Goal: Transaction & Acquisition: Purchase product/service

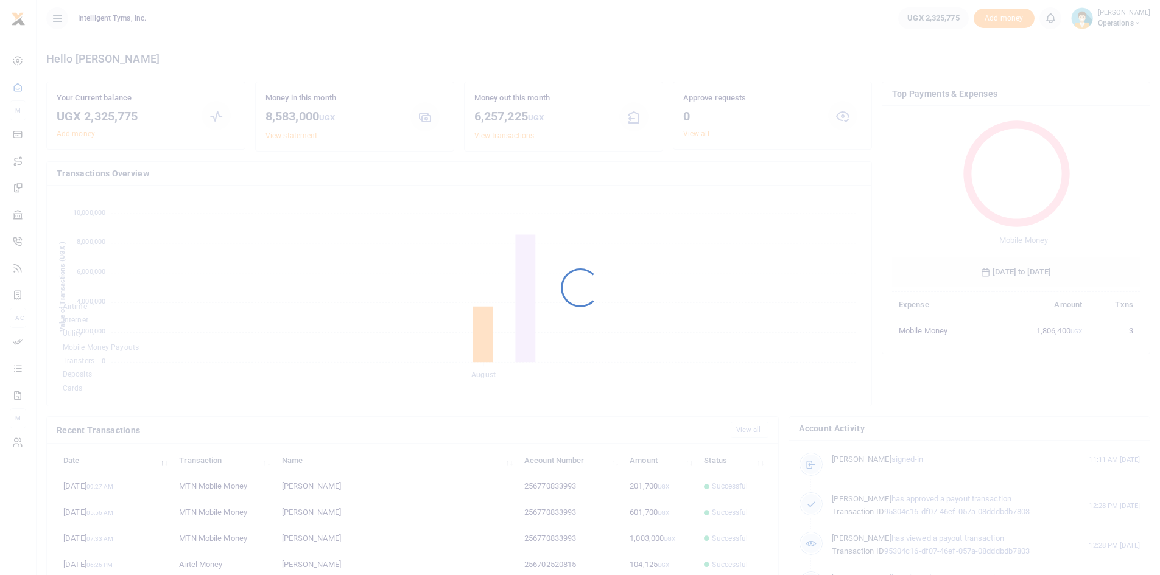
scroll to position [162, 239]
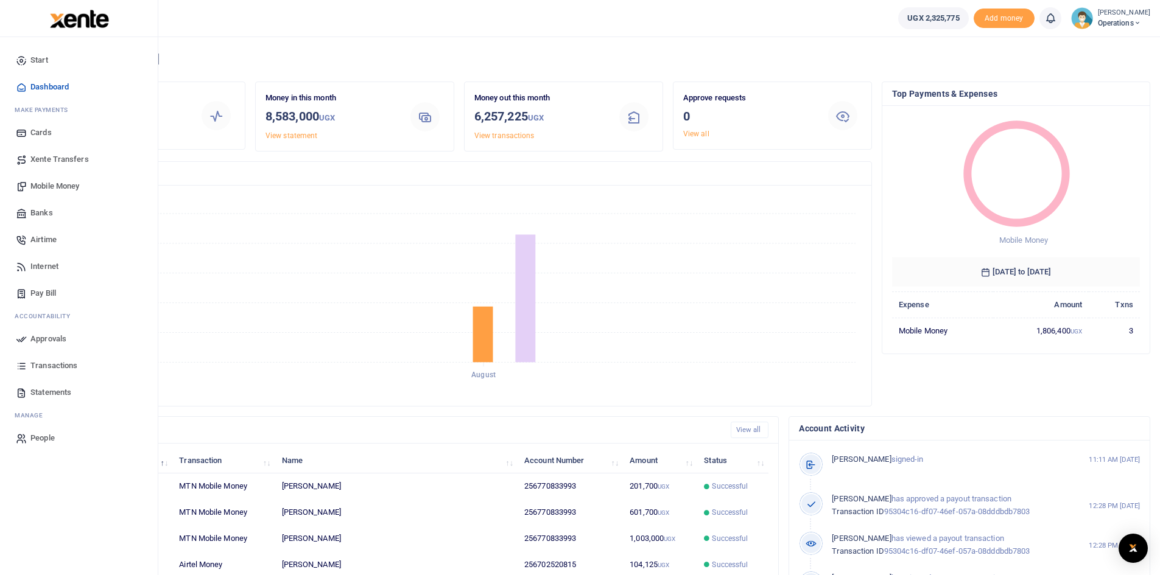
click at [43, 180] on span "Mobile Money" at bounding box center [54, 186] width 49 height 12
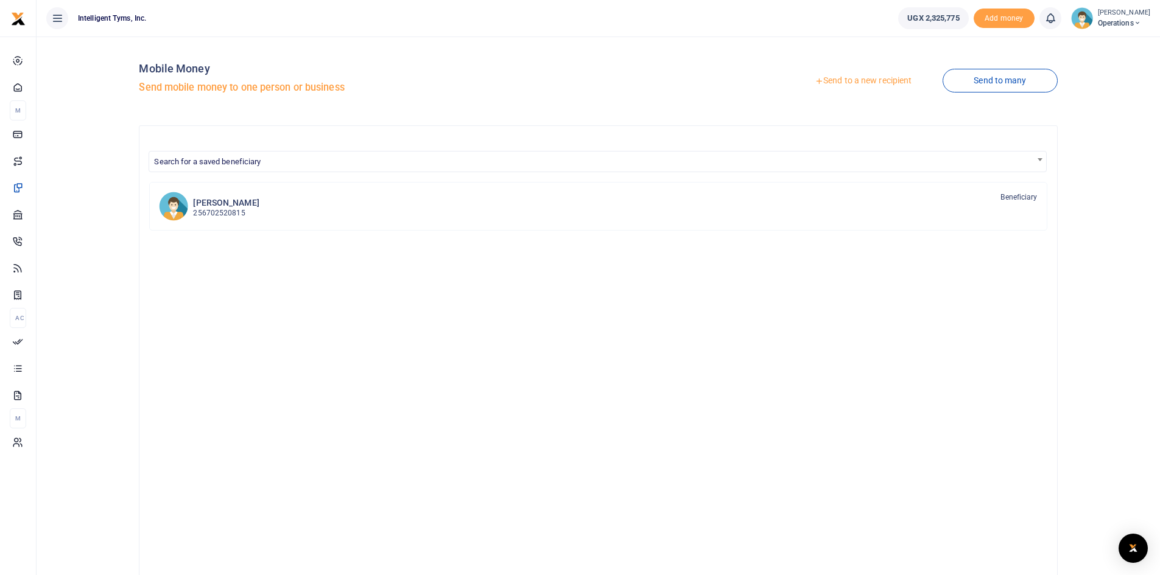
click at [883, 81] on link "Send to a new recipient" at bounding box center [863, 81] width 159 height 22
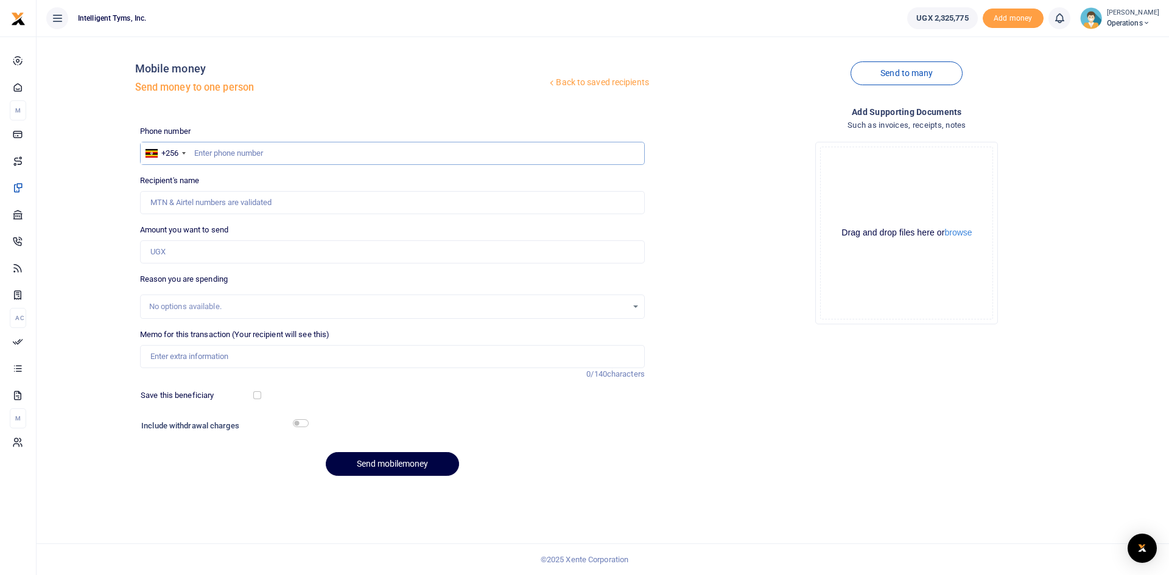
click at [212, 151] on input "text" at bounding box center [392, 153] width 505 height 23
type input "770833993"
type input "[PERSON_NAME]"
type input "770833993"
click at [197, 245] on input "Amount you want to send" at bounding box center [392, 251] width 505 height 23
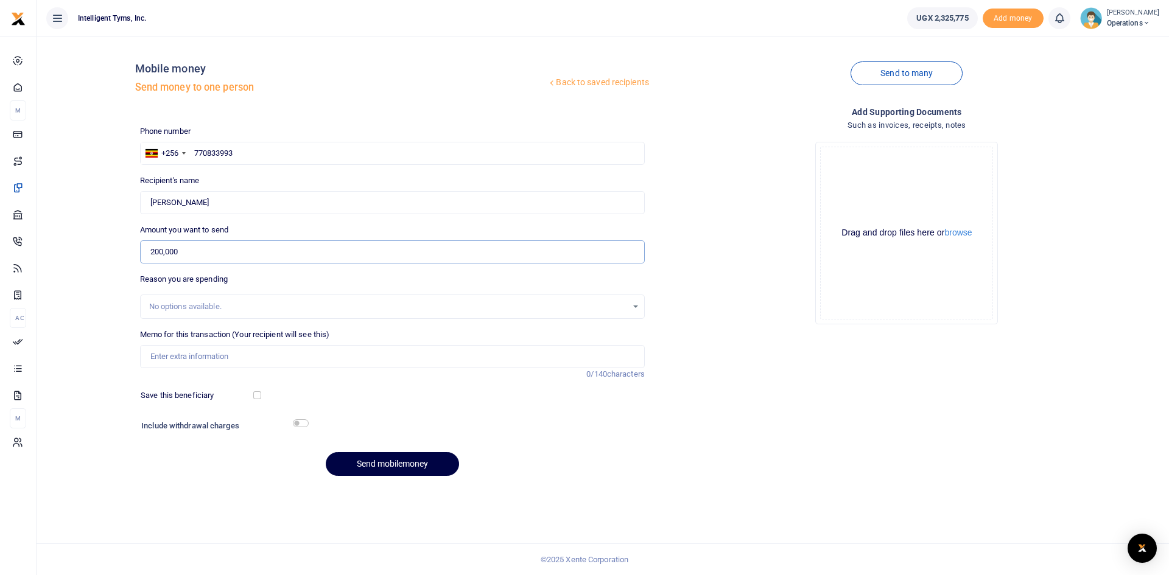
type input "200,000"
click at [195, 357] on input "Memo for this transaction (Your recipient will see this)" at bounding box center [392, 356] width 505 height 23
type input "Meeting with Junior and Felix"
click at [385, 463] on button "Send mobilemoney" at bounding box center [392, 464] width 133 height 24
click at [1055, 21] on icon at bounding box center [1059, 18] width 12 height 13
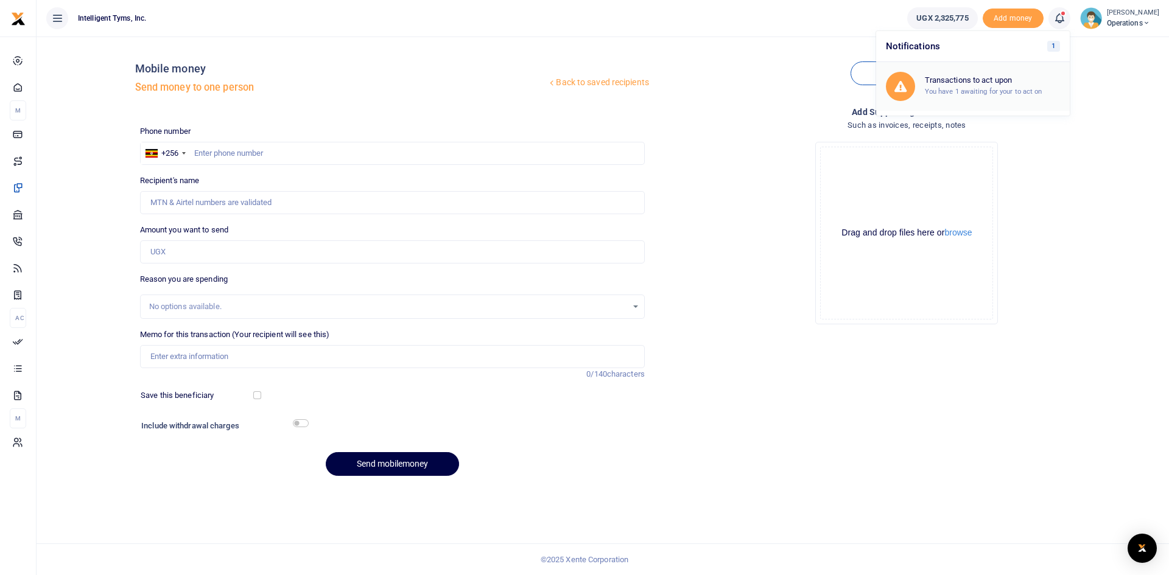
click at [981, 85] on div "Transactions to act upon You have 1 awaiting for your to act on" at bounding box center [992, 85] width 135 height 21
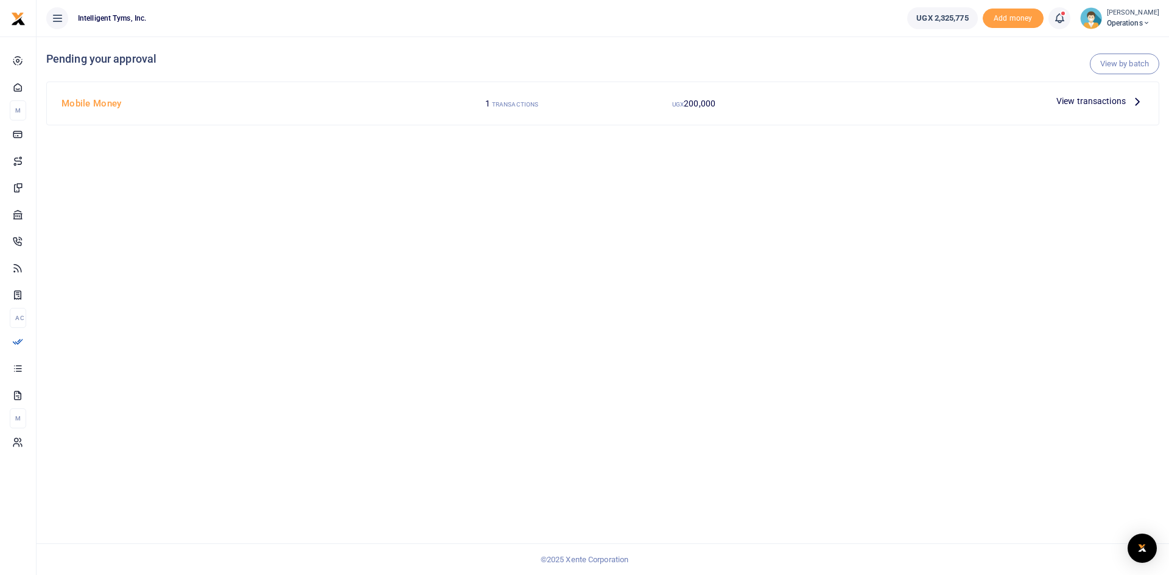
click at [83, 105] on h4 "Mobile Money" at bounding box center [238, 103] width 354 height 13
click at [1110, 98] on span "View transactions" at bounding box center [1090, 100] width 69 height 13
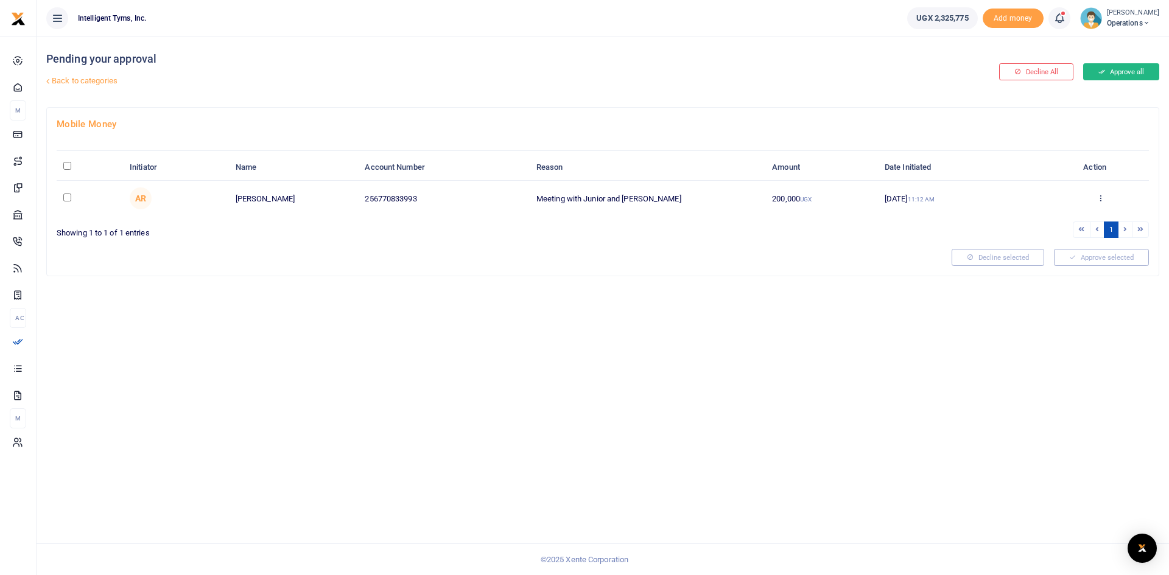
click at [1111, 71] on button "Approve all" at bounding box center [1121, 71] width 76 height 17
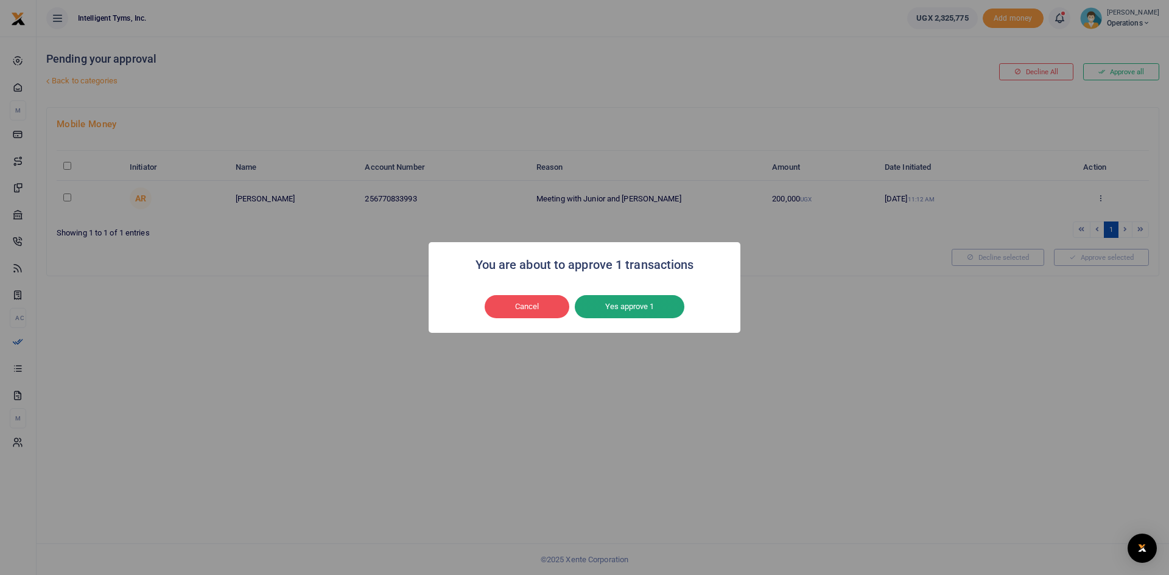
click at [622, 300] on button "Yes approve 1" at bounding box center [630, 306] width 110 height 23
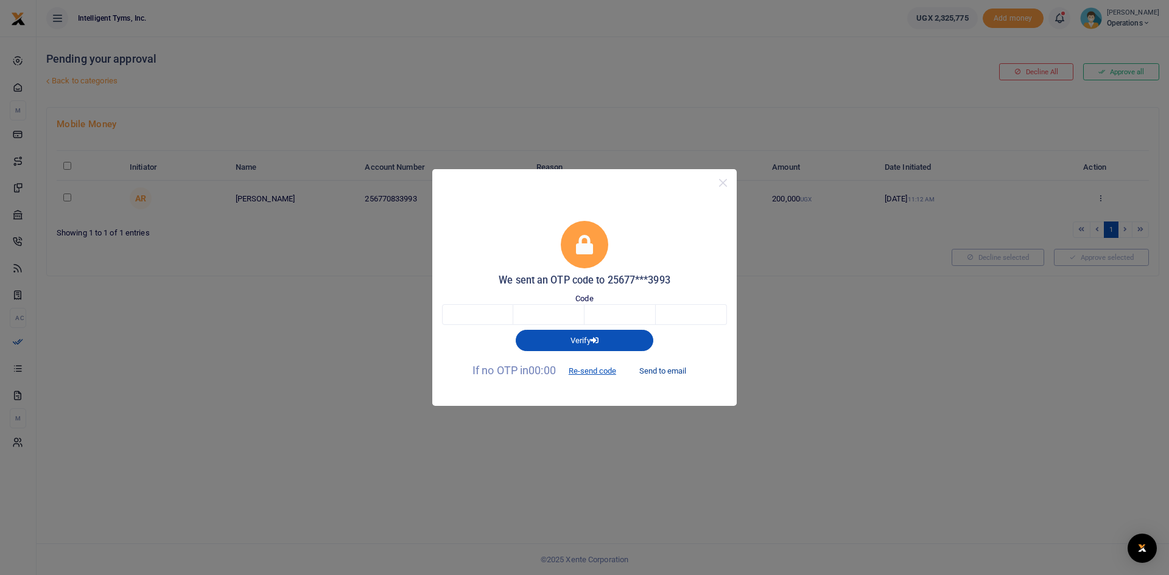
click at [670, 372] on button "Send to email" at bounding box center [663, 371] width 68 height 21
click at [493, 314] on input "text" at bounding box center [477, 314] width 71 height 21
type input "9"
type input "4"
type input "7"
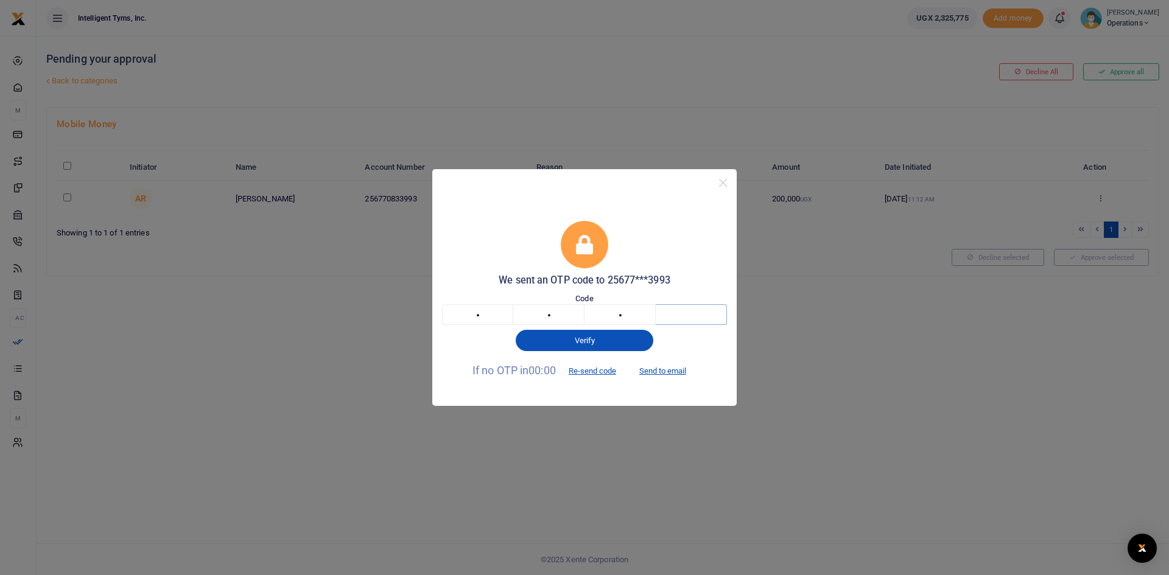
type input "7"
